Goal: Feedback & Contribution: Submit feedback/report problem

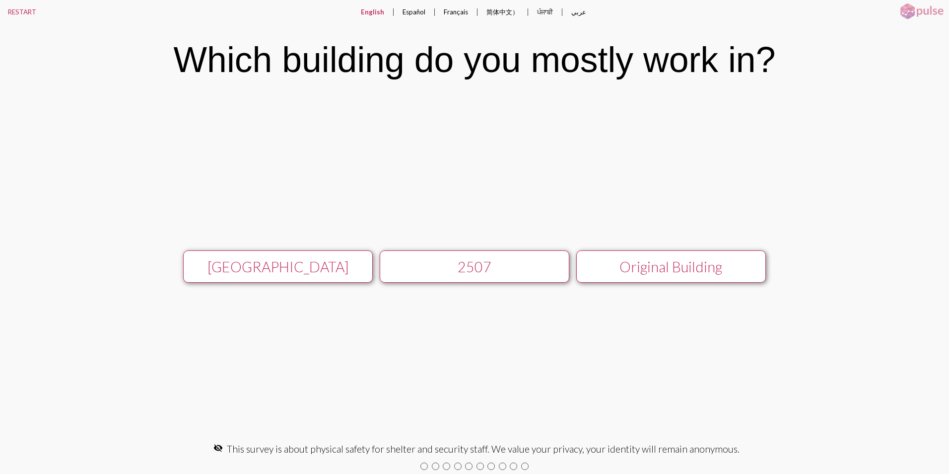
click at [284, 272] on div "[GEOGRAPHIC_DATA]" at bounding box center [277, 266] width 169 height 17
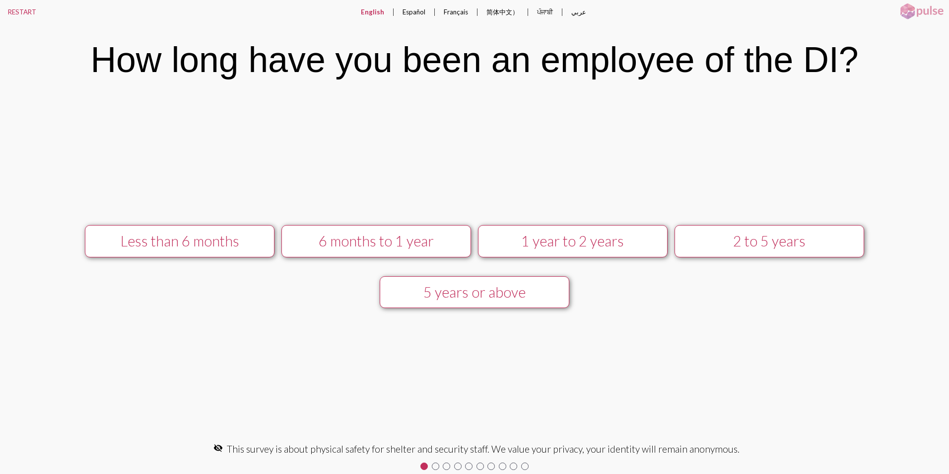
click at [457, 297] on div "5 years or above" at bounding box center [474, 292] width 169 height 17
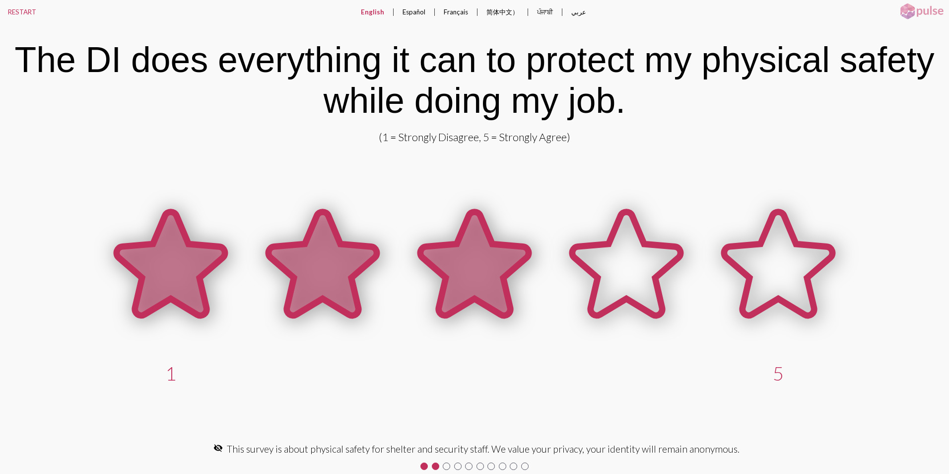
click at [482, 263] on icon at bounding box center [475, 263] width 108 height 103
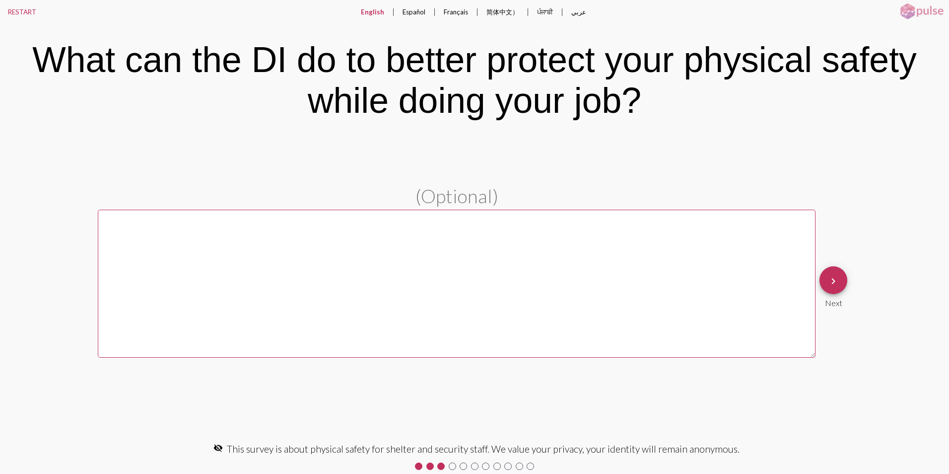
click at [114, 235] on textarea at bounding box center [457, 284] width 718 height 148
type textarea "h"
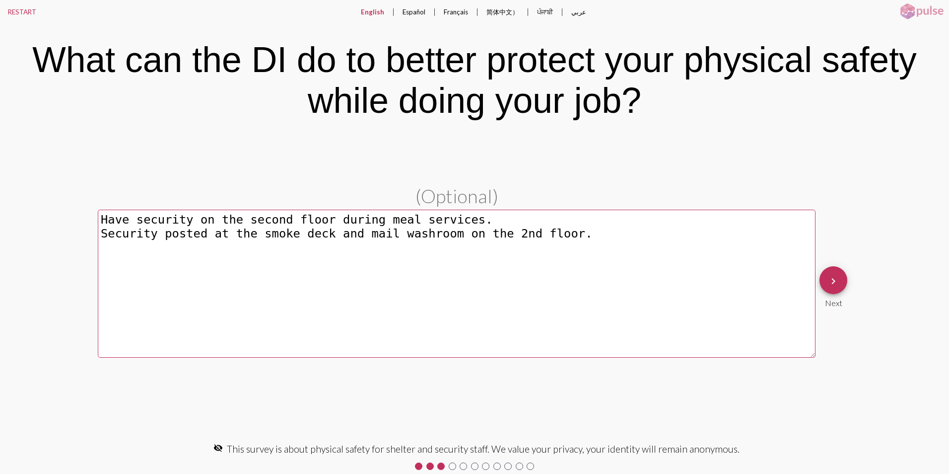
drag, startPoint x: 372, startPoint y: 232, endPoint x: 350, endPoint y: 235, distance: 22.1
click at [350, 235] on textarea "Have security on the second floor during meal services. Security posted at the …" at bounding box center [457, 284] width 718 height 148
type textarea "Have security on the second floor during meal services. Security posted at the …"
click at [834, 281] on mat-icon "keyboard_arrow_right" at bounding box center [834, 281] width 12 height 12
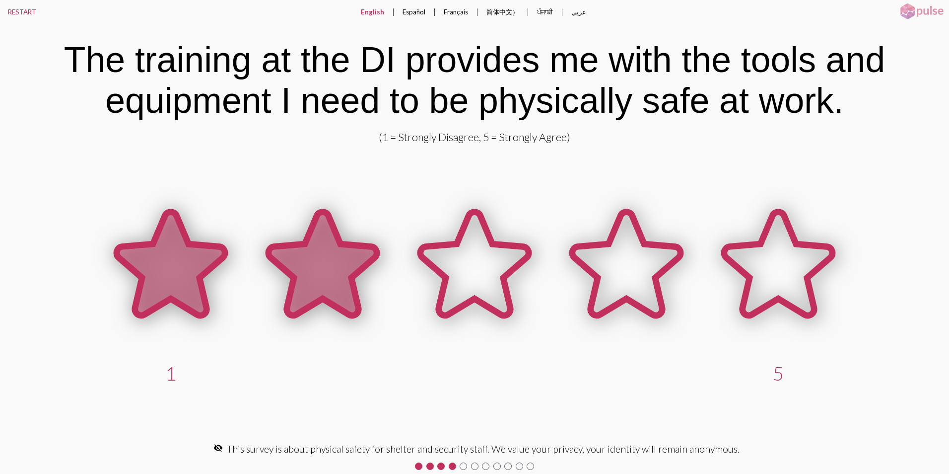
click at [334, 268] on icon at bounding box center [323, 263] width 108 height 103
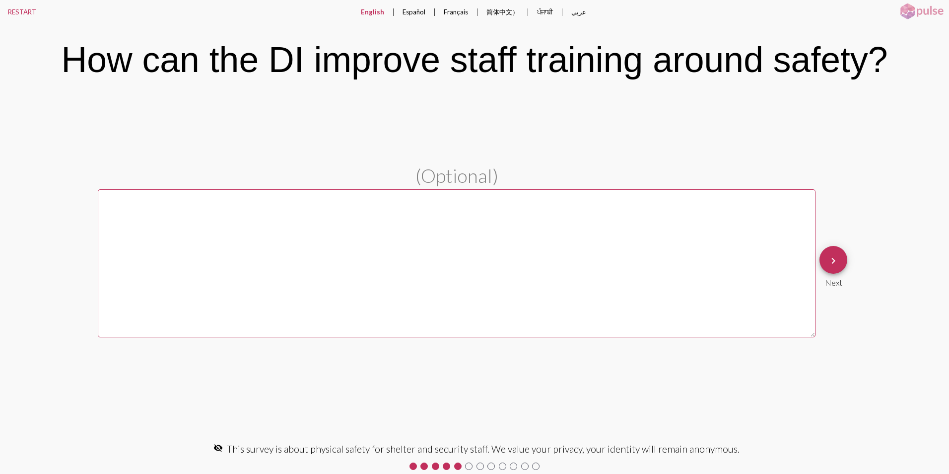
click at [109, 205] on textarea at bounding box center [457, 263] width 718 height 148
click at [205, 199] on textarea "Would like more training in NVCI" at bounding box center [457, 263] width 718 height 148
click at [205, 199] on textarea "Would like more indept training in NVCI" at bounding box center [457, 263] width 718 height 148
drag, startPoint x: 207, startPoint y: 197, endPoint x: 391, endPoint y: 251, distance: 192.0
click at [442, 261] on textarea "Would like more indept training in NVCI" at bounding box center [457, 263] width 718 height 148
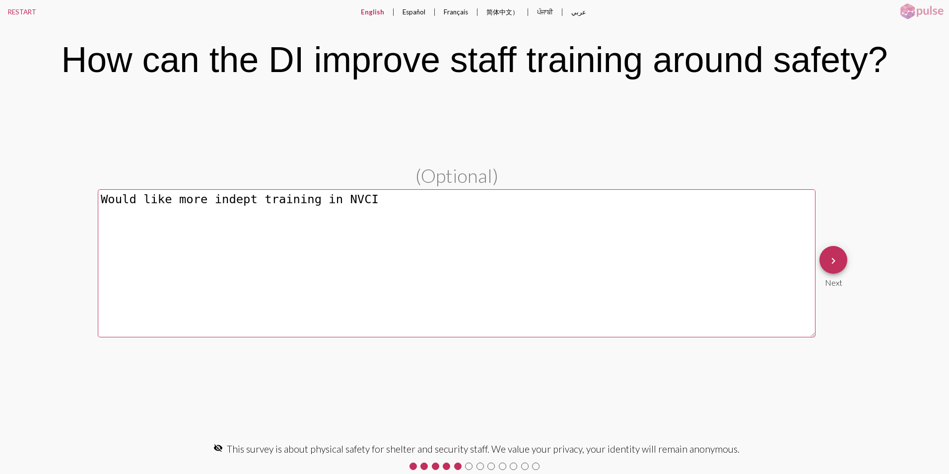
drag, startPoint x: 245, startPoint y: 200, endPoint x: 202, endPoint y: 199, distance: 43.2
click at [202, 199] on textarea "Would like more indept training in NVCI" at bounding box center [457, 263] width 718 height 148
click at [309, 199] on textarea "Would like more training in NVCI" at bounding box center [457, 263] width 718 height 148
type textarea "Would like more training in NVCI"
click at [833, 261] on mat-icon "keyboard_arrow_right" at bounding box center [834, 261] width 12 height 12
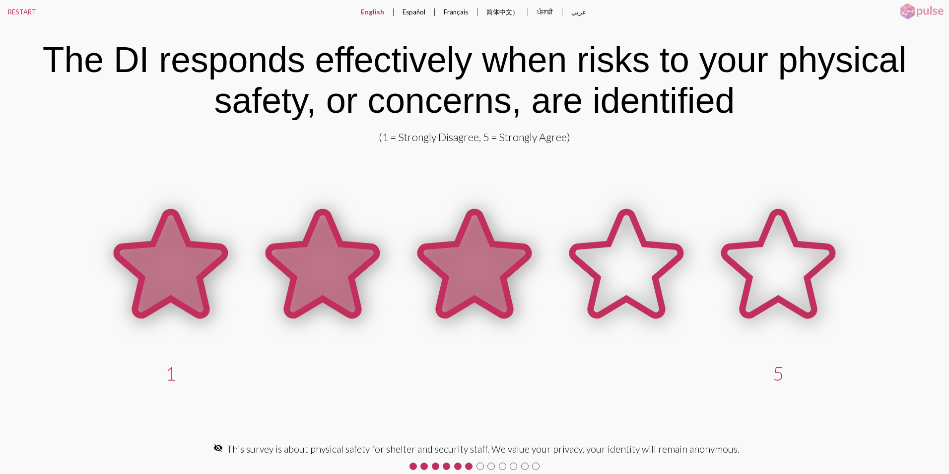
click at [478, 271] on icon at bounding box center [475, 263] width 108 height 103
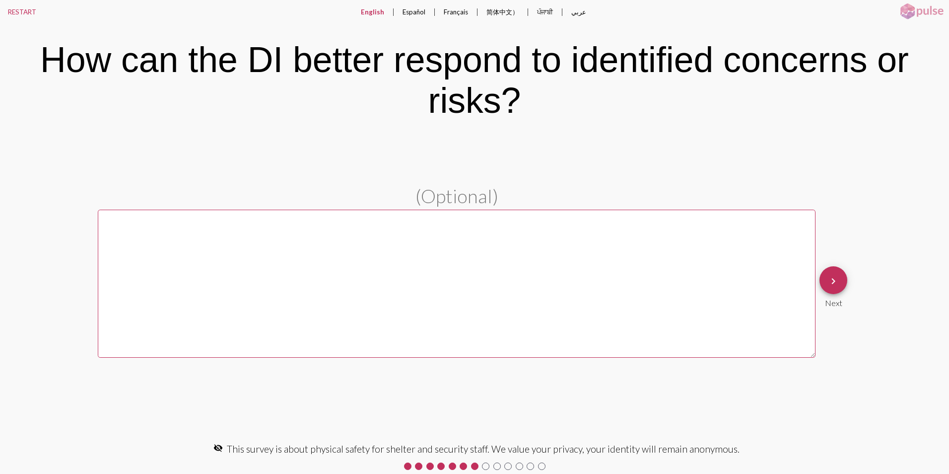
click at [176, 233] on textarea at bounding box center [457, 284] width 718 height 148
type textarea "Security is slow to arrive lately when radioed"
click at [834, 283] on mat-icon "keyboard_arrow_right" at bounding box center [834, 281] width 12 height 12
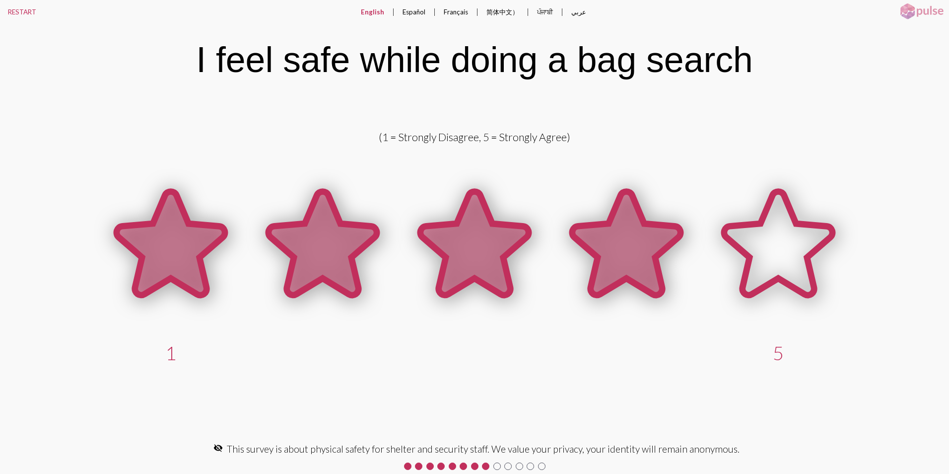
click at [623, 249] on icon at bounding box center [627, 243] width 108 height 103
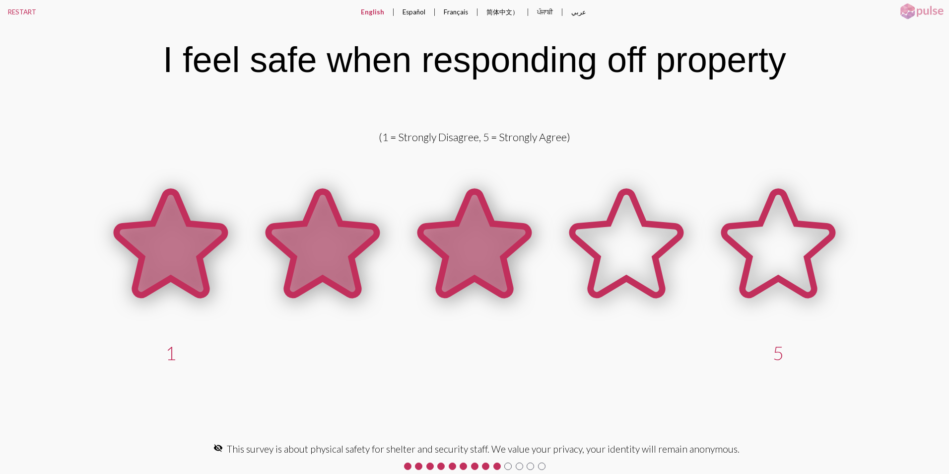
click at [493, 267] on icon at bounding box center [475, 243] width 108 height 103
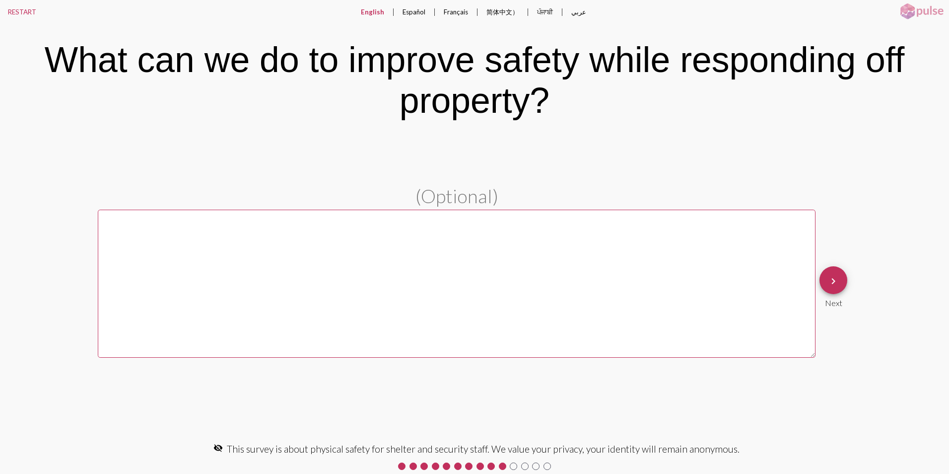
click at [159, 244] on textarea at bounding box center [457, 284] width 718 height 148
type textarea "If I have security with me and another staff member"
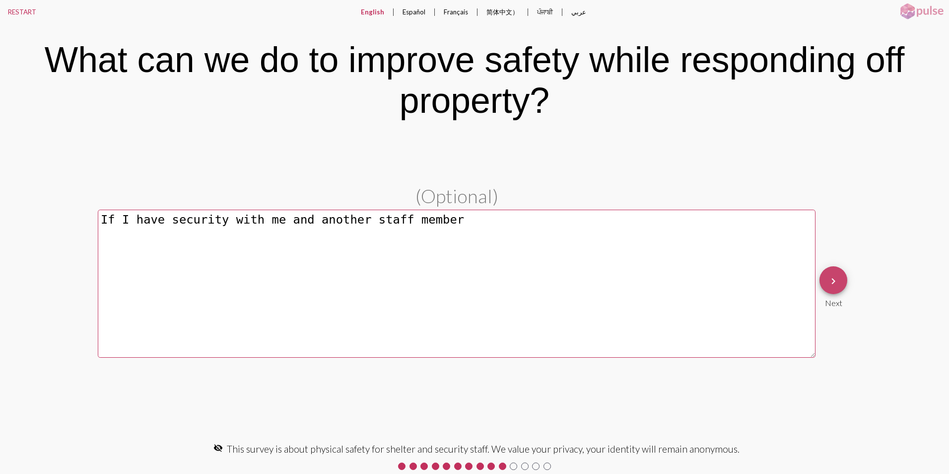
click at [842, 283] on button "keyboard_arrow_right" at bounding box center [834, 280] width 28 height 28
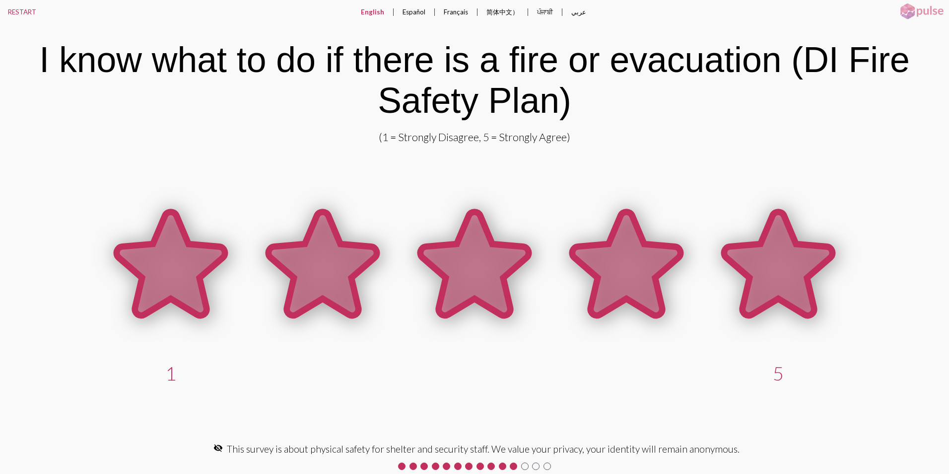
click at [768, 248] on icon at bounding box center [779, 263] width 108 height 103
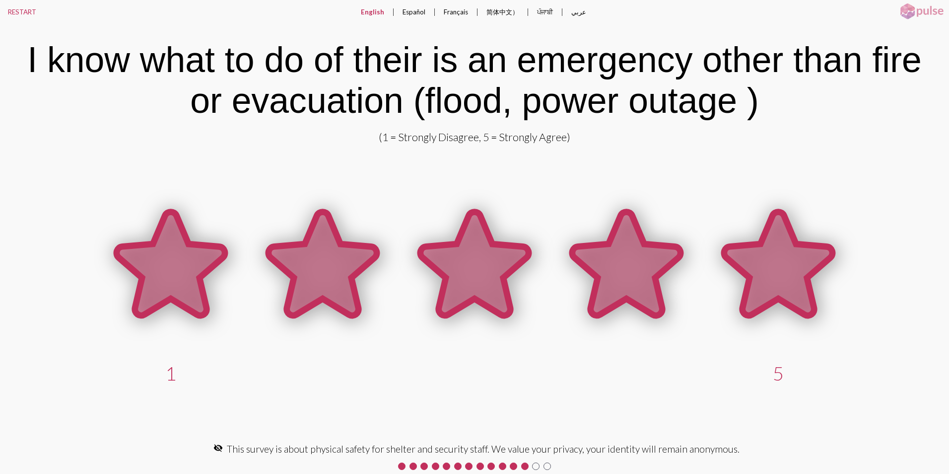
drag, startPoint x: 785, startPoint y: 260, endPoint x: 626, endPoint y: 222, distance: 163.3
click at [777, 259] on icon at bounding box center [779, 263] width 108 height 103
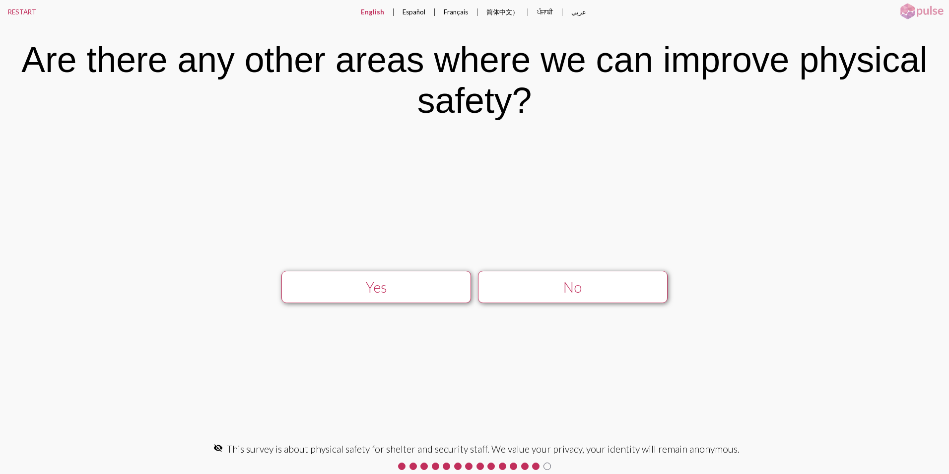
click at [388, 293] on div "Yes" at bounding box center [375, 287] width 169 height 17
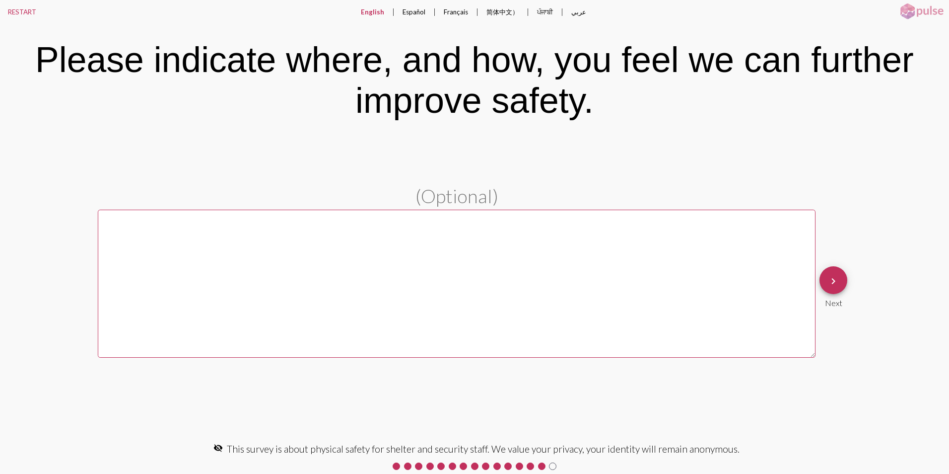
click at [146, 248] on textarea at bounding box center [457, 284] width 718 height 148
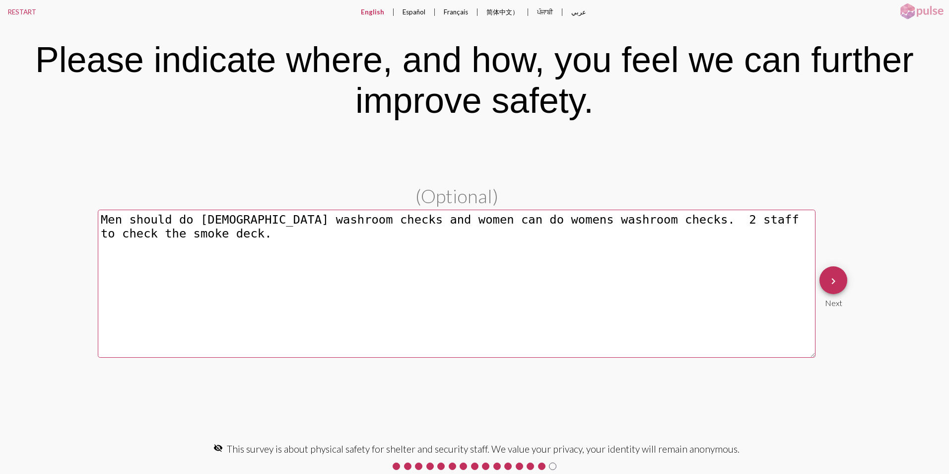
type textarea "Men should do [DEMOGRAPHIC_DATA] washroom checks and women can do womens washro…"
click at [834, 282] on mat-icon "keyboard_arrow_right" at bounding box center [834, 281] width 12 height 12
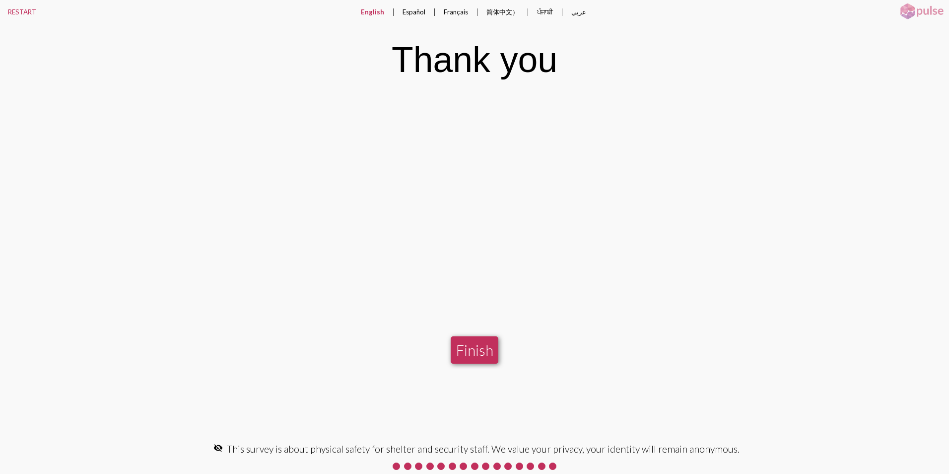
click at [468, 345] on button "Finish" at bounding box center [475, 349] width 48 height 27
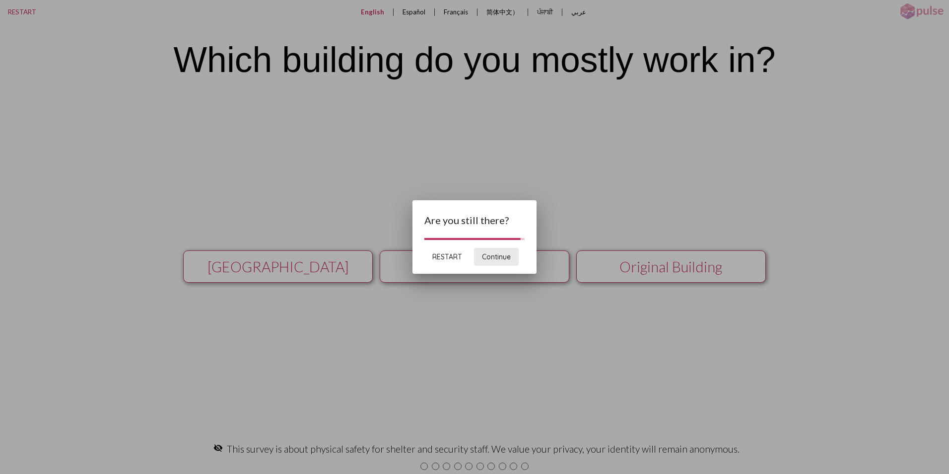
click at [499, 252] on span "Continue" at bounding box center [496, 256] width 29 height 9
